Goal: Information Seeking & Learning: Learn about a topic

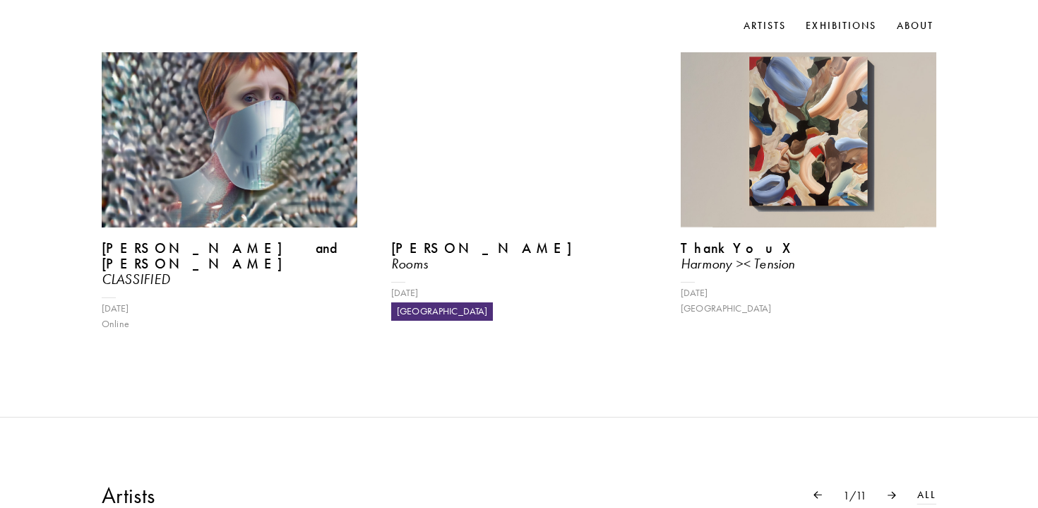
scroll to position [563, 0]
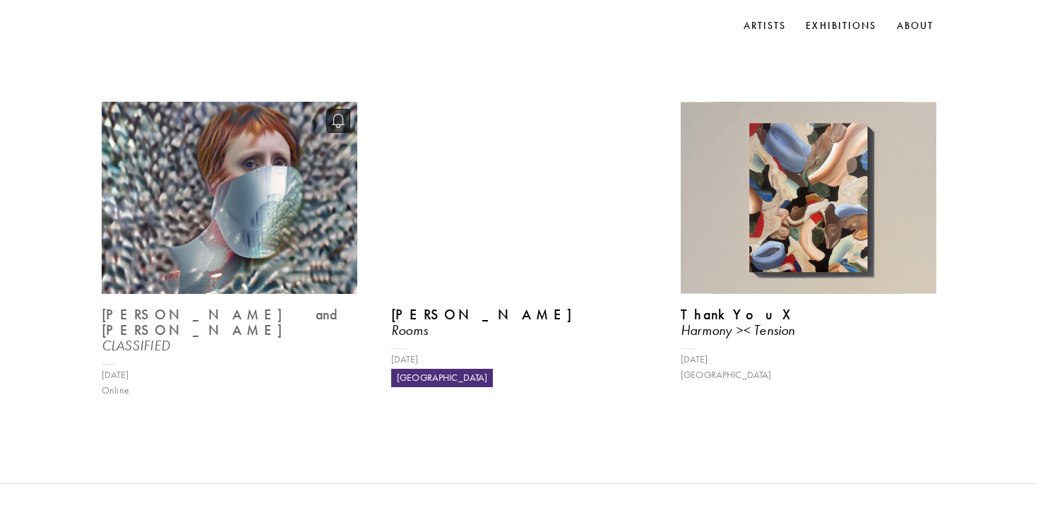
click at [256, 314] on b "[PERSON_NAME] and [PERSON_NAME]" at bounding box center [224, 322] width 244 height 32
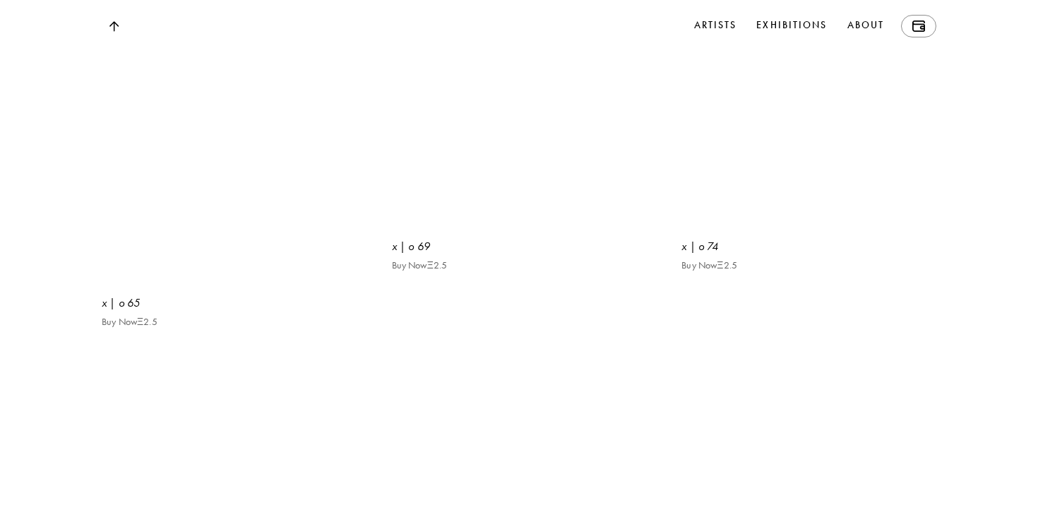
scroll to position [1965, 0]
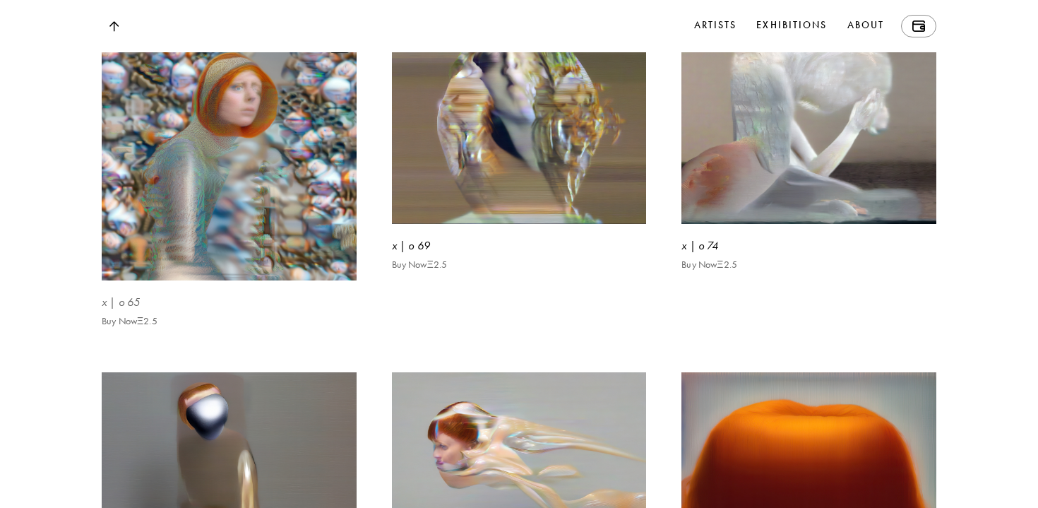
click at [296, 284] on img at bounding box center [229, 153] width 262 height 262
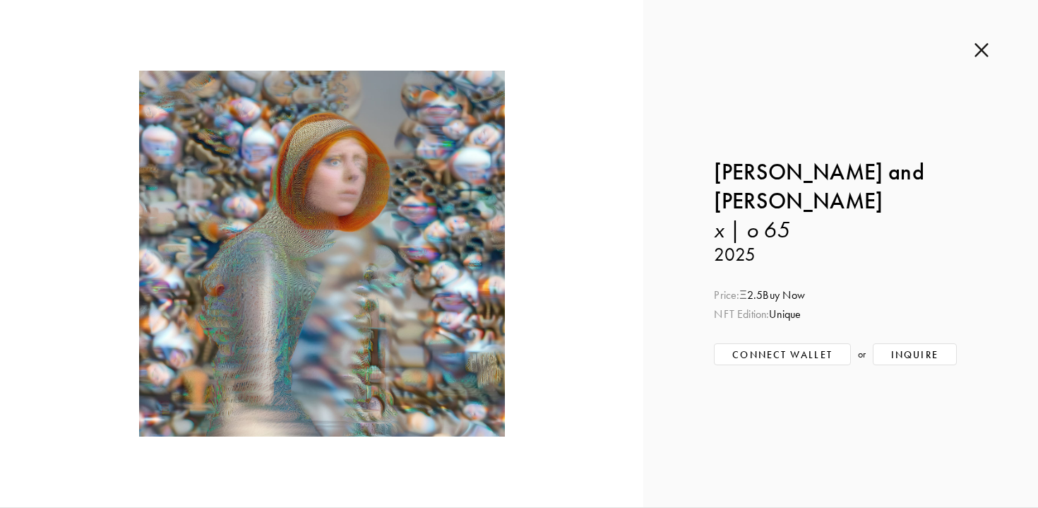
click at [985, 53] on img at bounding box center [982, 50] width 14 height 16
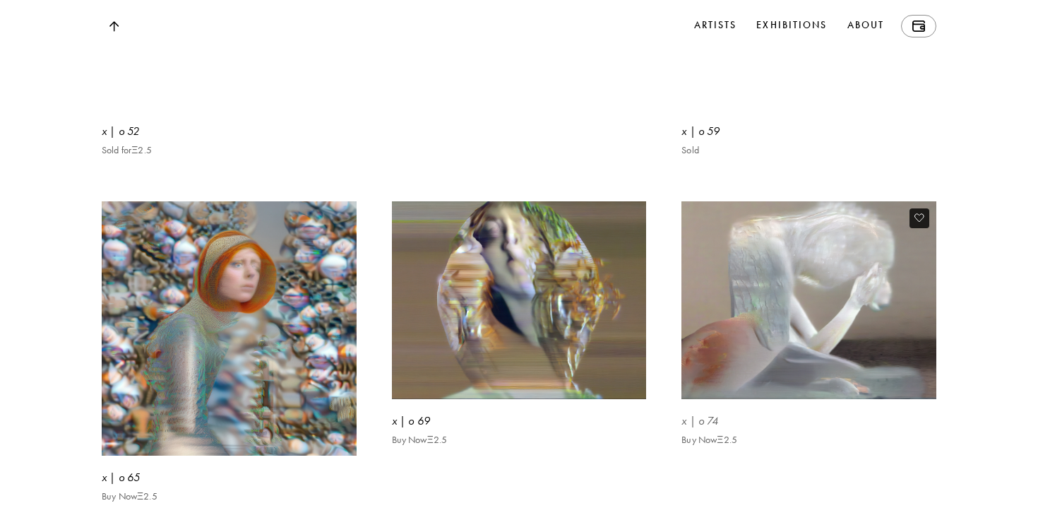
scroll to position [1797, 0]
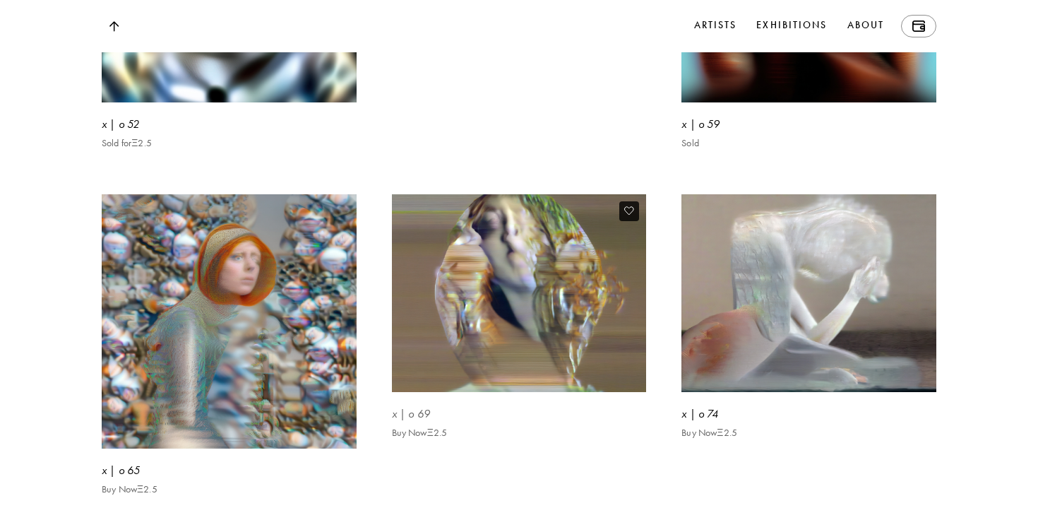
click at [618, 380] on img at bounding box center [519, 293] width 262 height 204
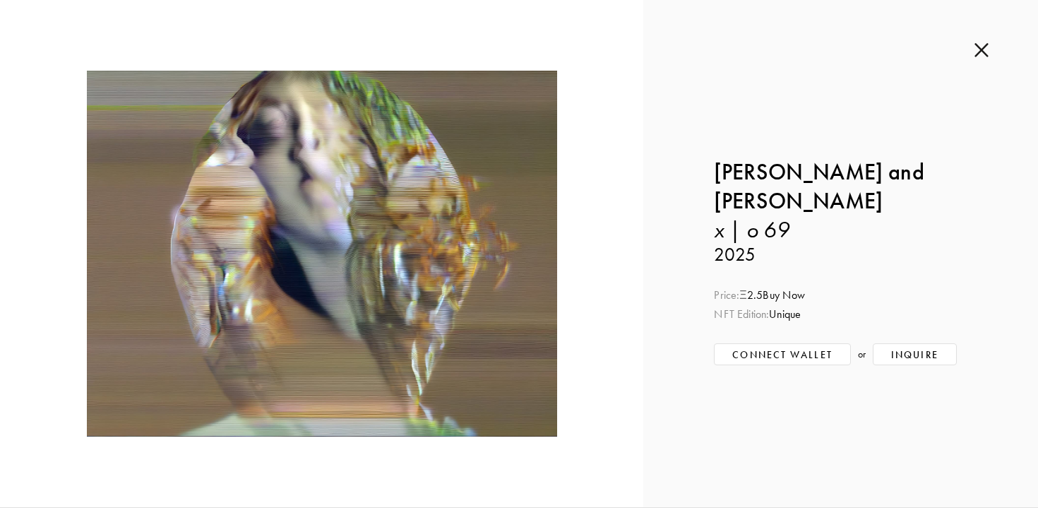
click at [990, 52] on div "Inquire about x | o 69 by [PERSON_NAME] and [PERSON_NAME] Submit Inquiry Back […" at bounding box center [841, 253] width 395 height 507
click at [986, 47] on img at bounding box center [982, 50] width 14 height 16
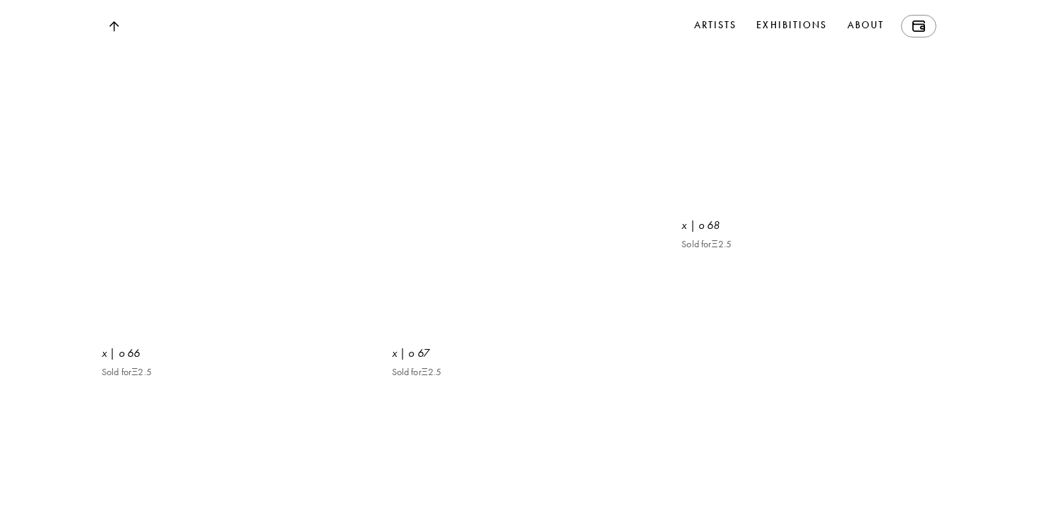
scroll to position [4162, 0]
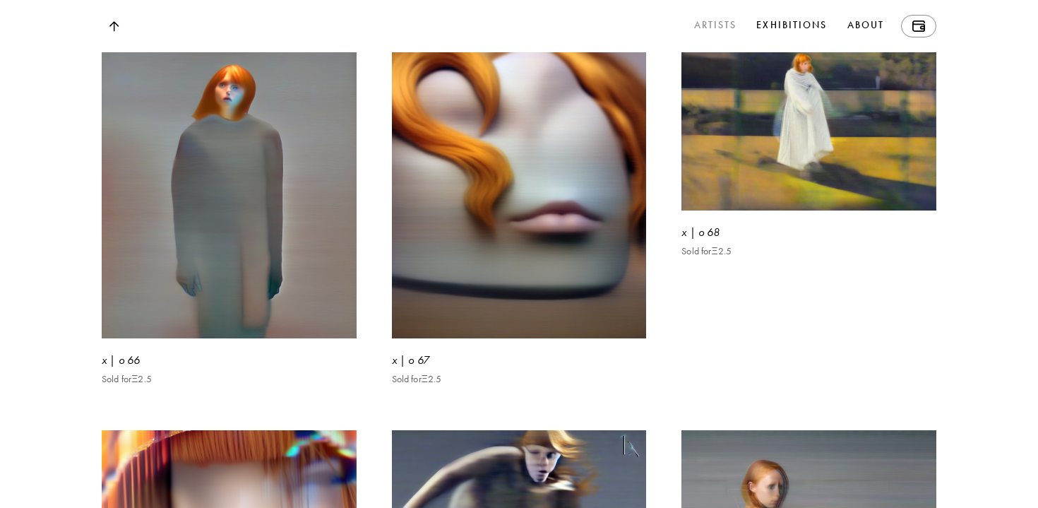
click at [721, 27] on link "Artists" at bounding box center [716, 26] width 49 height 23
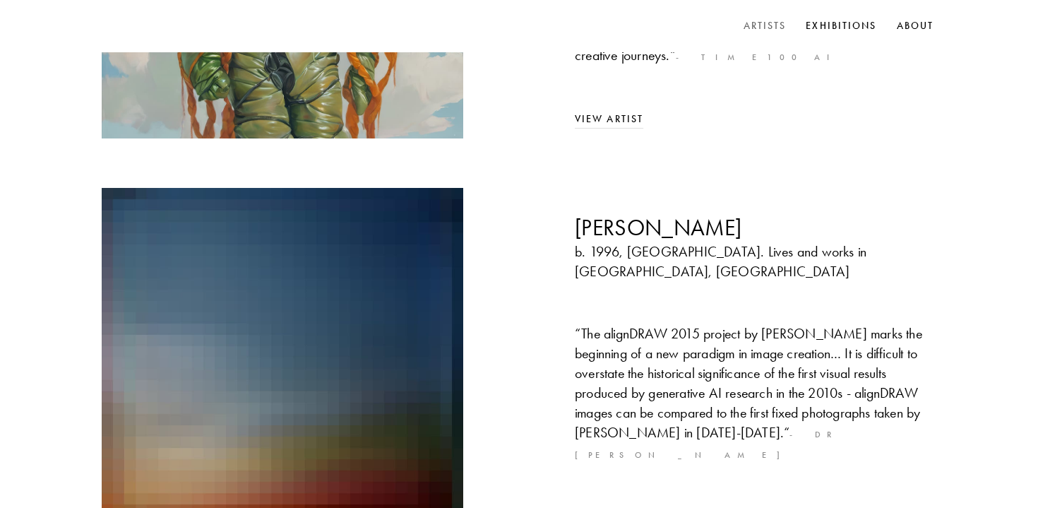
scroll to position [574, 0]
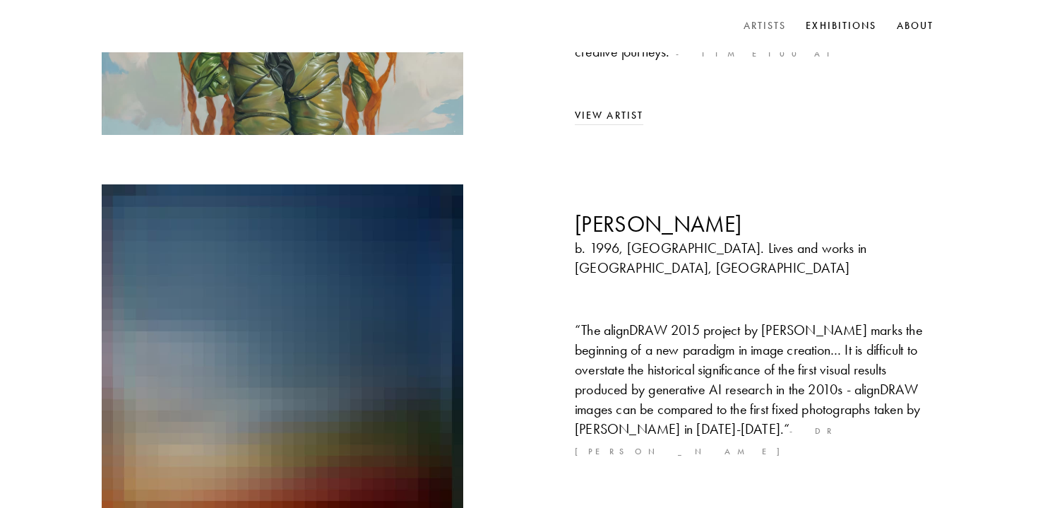
click at [617, 506] on link "View Artist" at bounding box center [609, 512] width 69 height 12
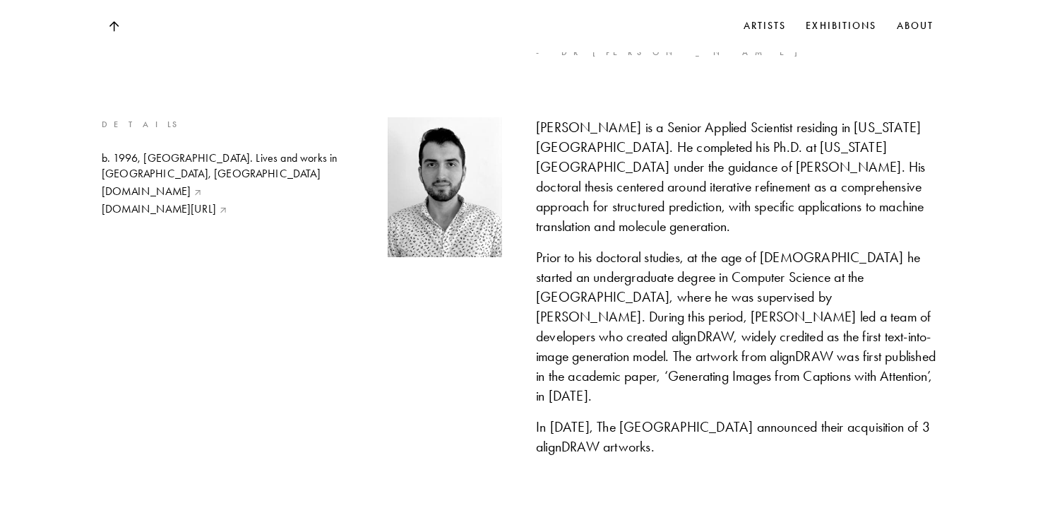
scroll to position [877, 0]
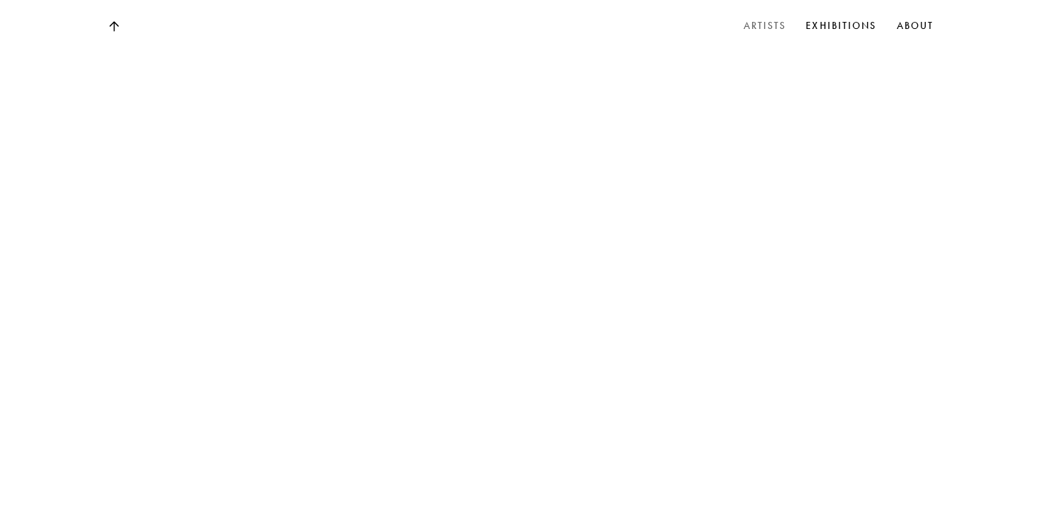
scroll to position [7424, 0]
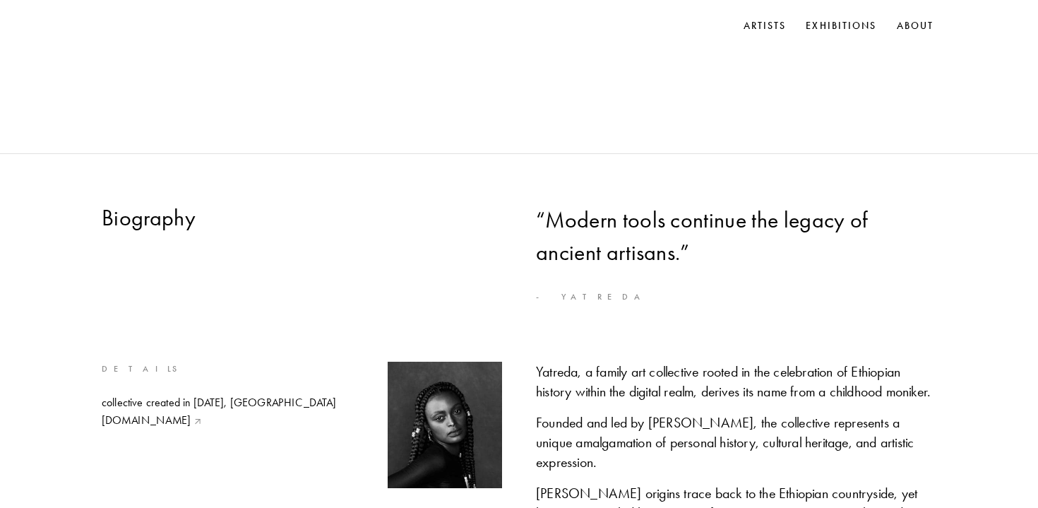
scroll to position [355, 0]
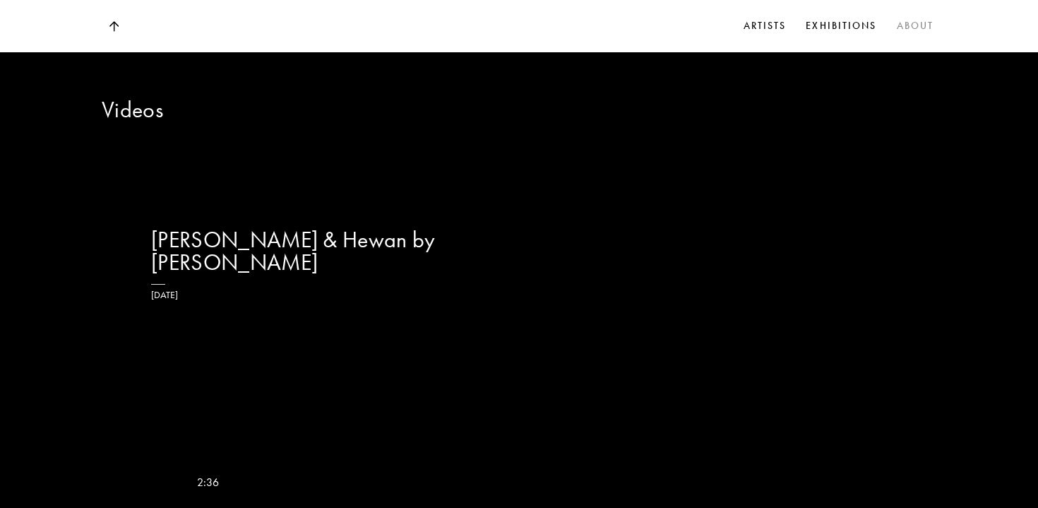
scroll to position [2050, 0]
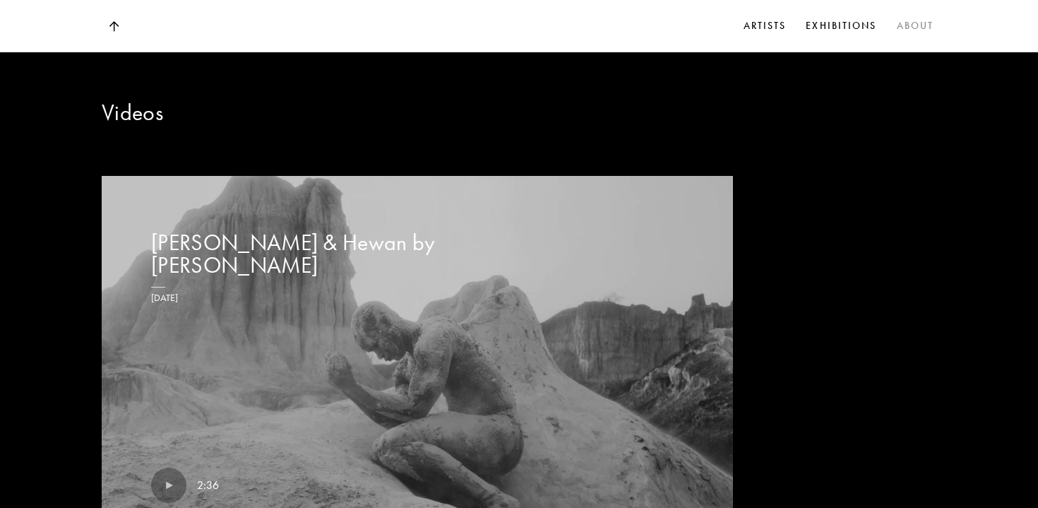
click at [916, 27] on link "About" at bounding box center [915, 26] width 43 height 21
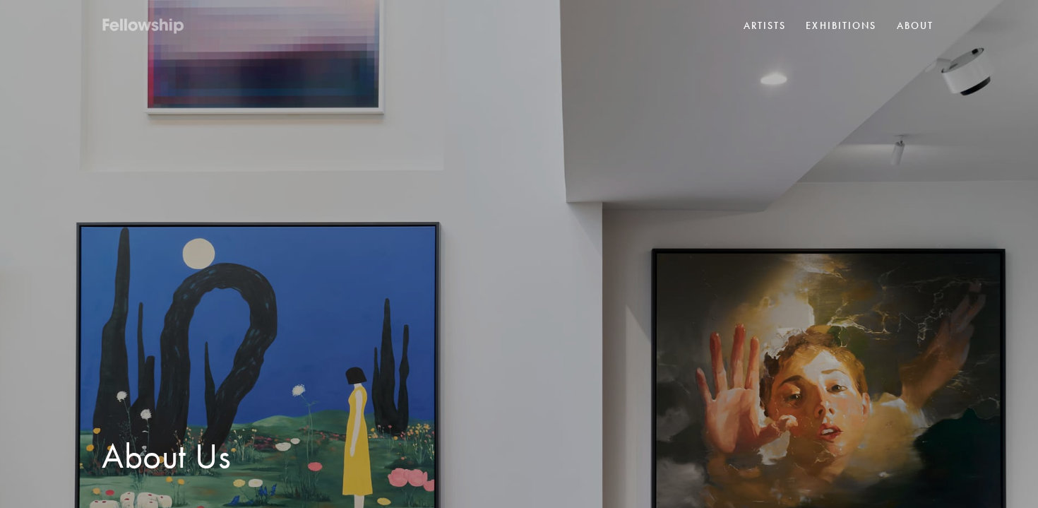
click at [170, 25] on icon at bounding box center [144, 27] width 85 height 18
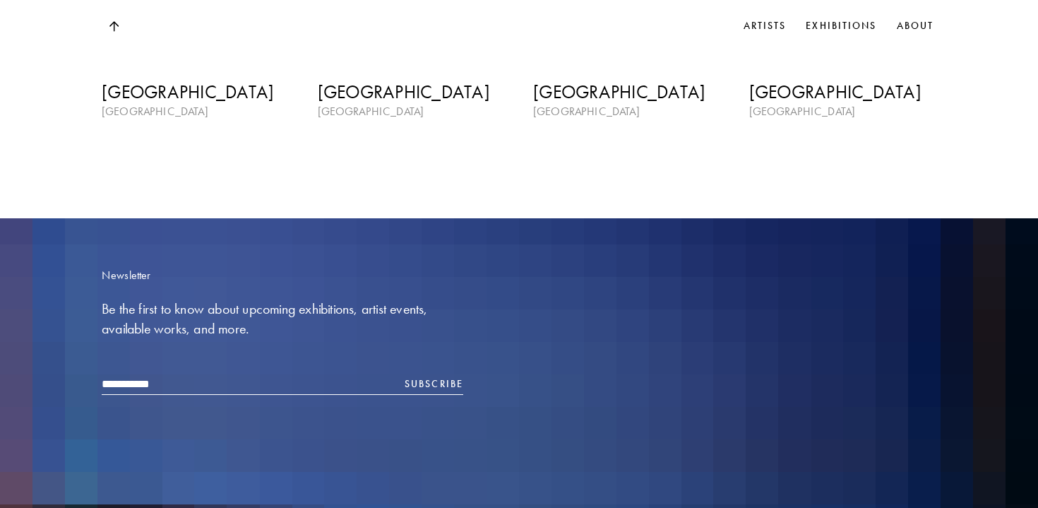
scroll to position [2090, 0]
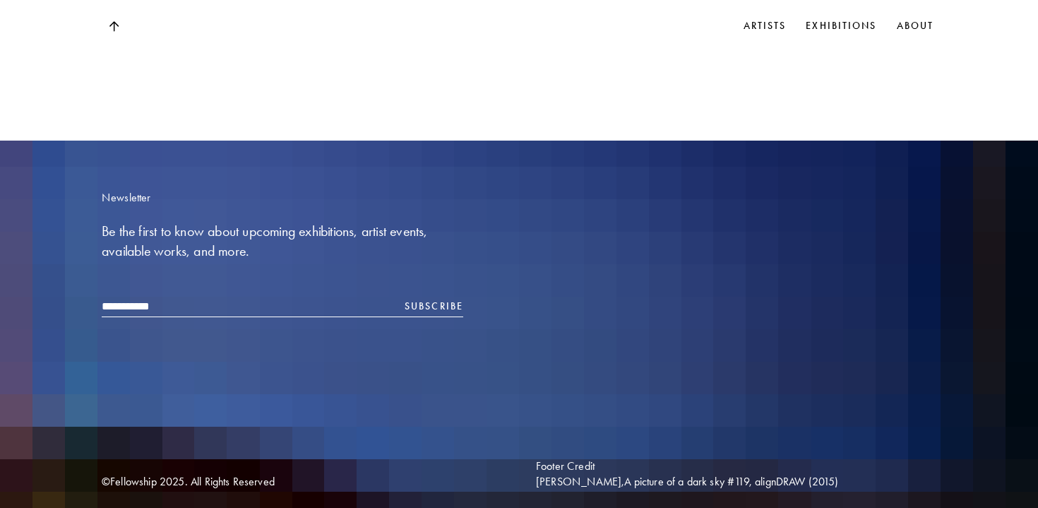
click at [173, 300] on input "email" at bounding box center [283, 306] width 362 height 21
type input "**********"
click at [417, 299] on button "Subscribe" at bounding box center [434, 307] width 59 height 16
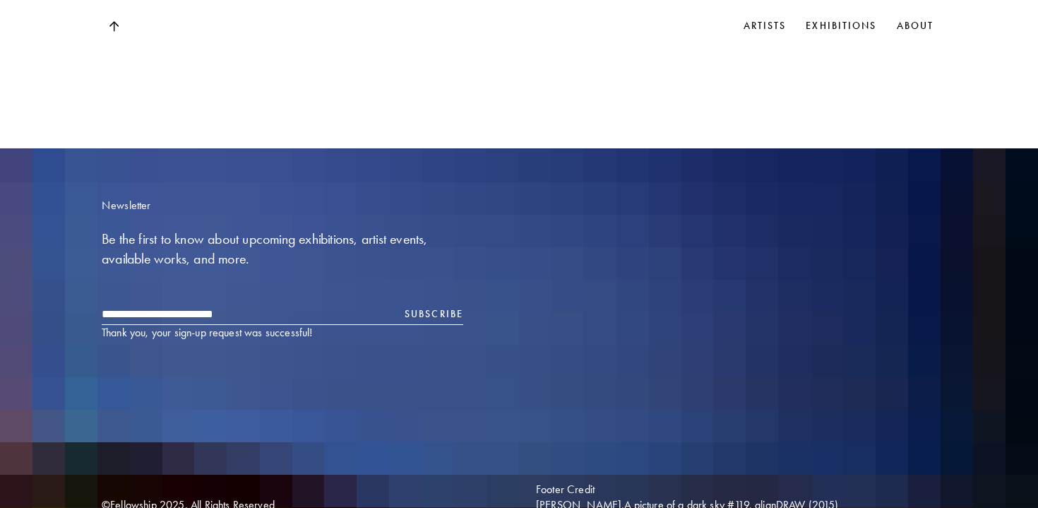
scroll to position [2106, 0]
